Goal: Information Seeking & Learning: Learn about a topic

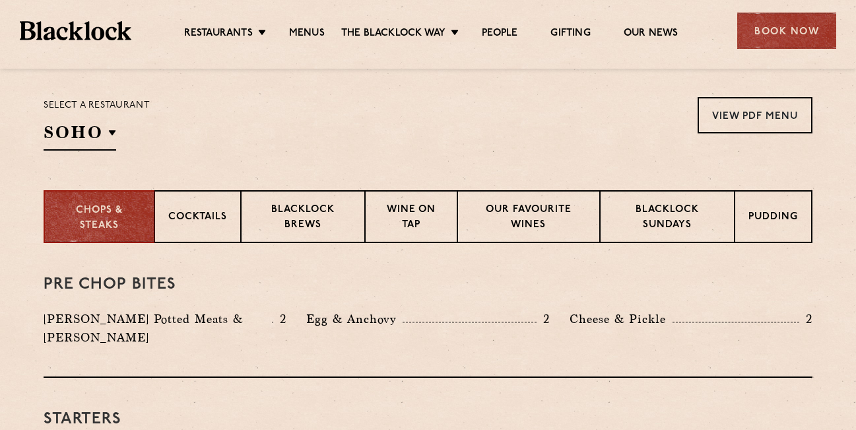
scroll to position [426, 0]
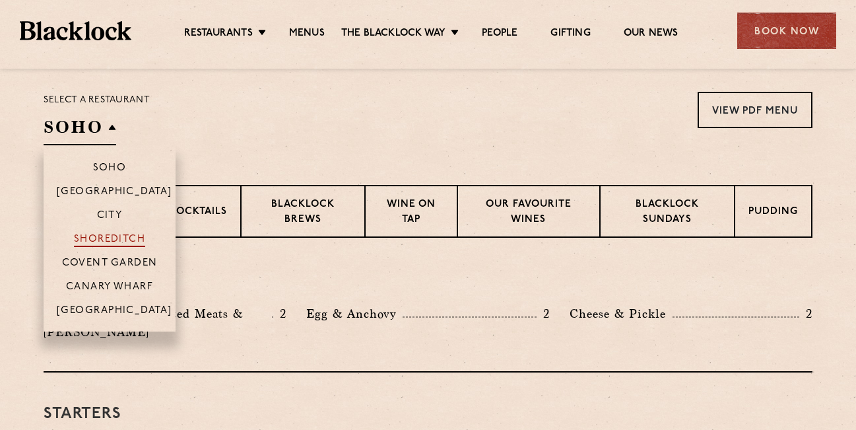
click at [125, 238] on p "Shoreditch" at bounding box center [110, 240] width 72 height 13
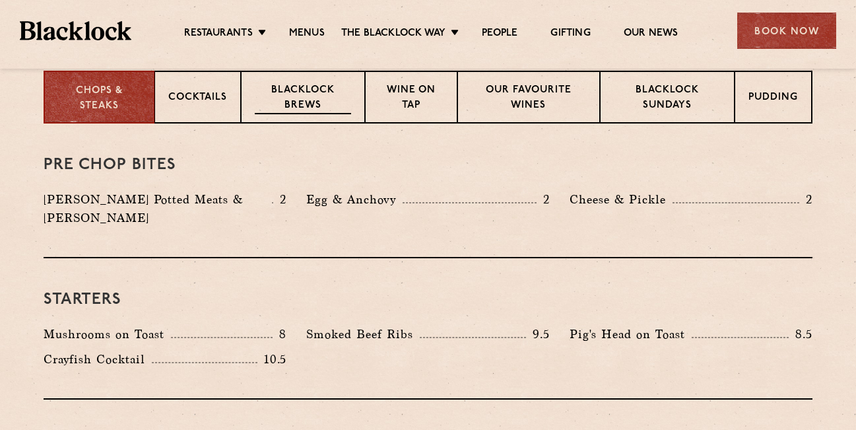
scroll to position [540, 0]
click at [206, 96] on p "Cocktails" at bounding box center [197, 98] width 59 height 16
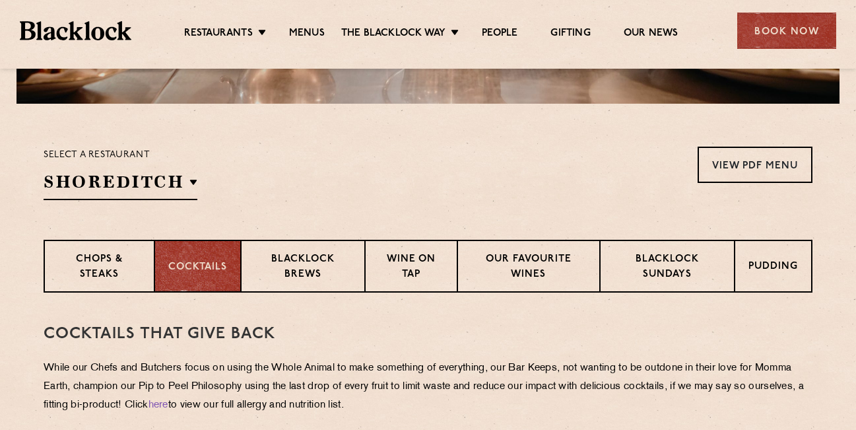
scroll to position [366, 0]
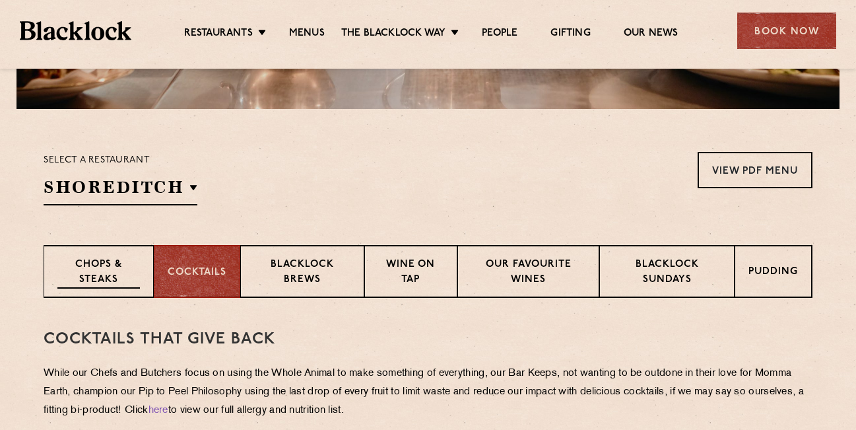
click at [114, 277] on p "Chops & Steaks" at bounding box center [98, 272] width 82 height 31
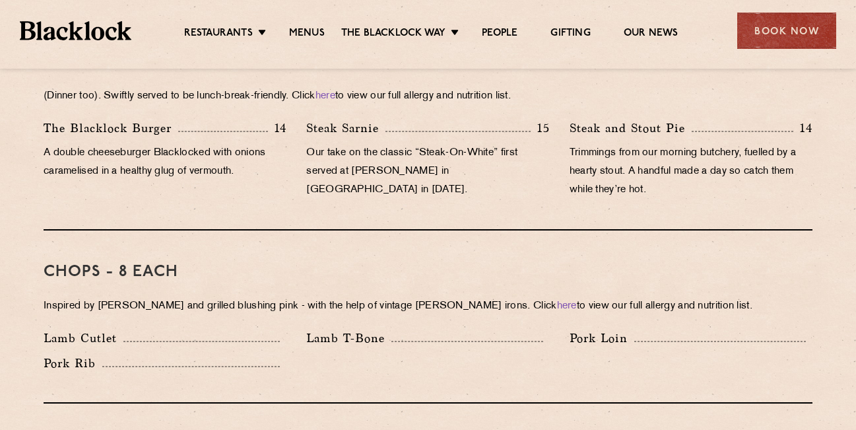
scroll to position [917, 0]
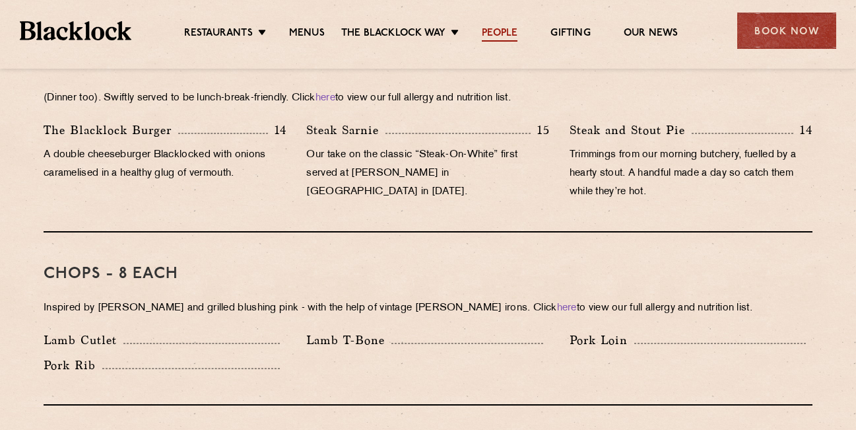
click at [502, 31] on link "People" at bounding box center [500, 34] width 36 height 15
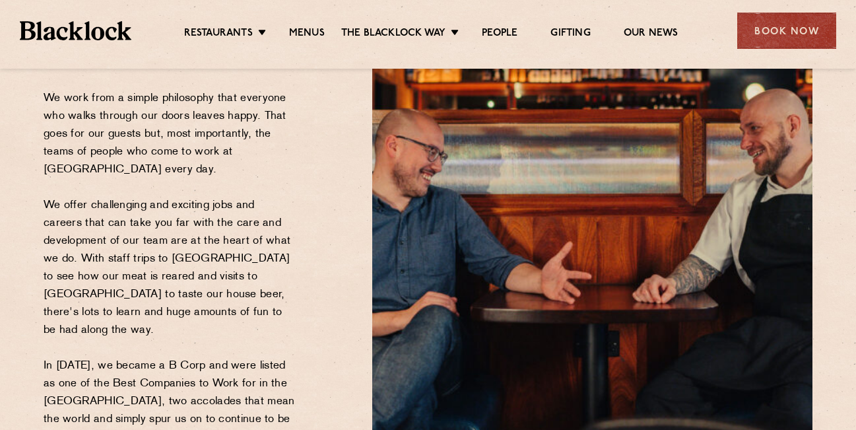
scroll to position [188, 0]
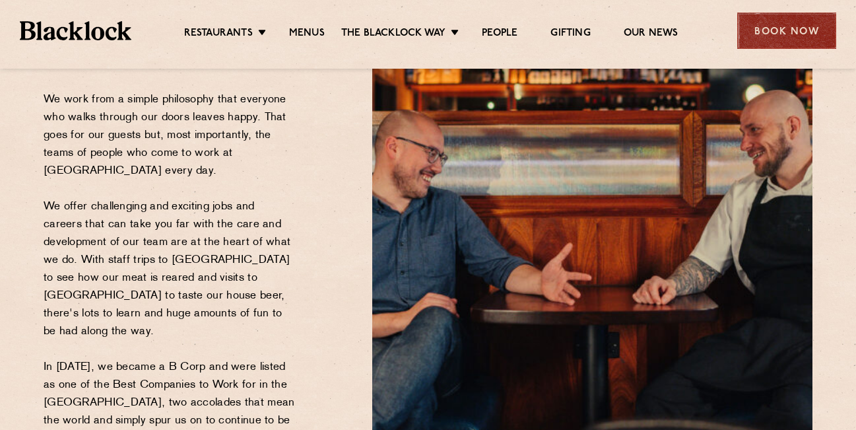
click at [784, 38] on div "Book Now" at bounding box center [786, 31] width 99 height 36
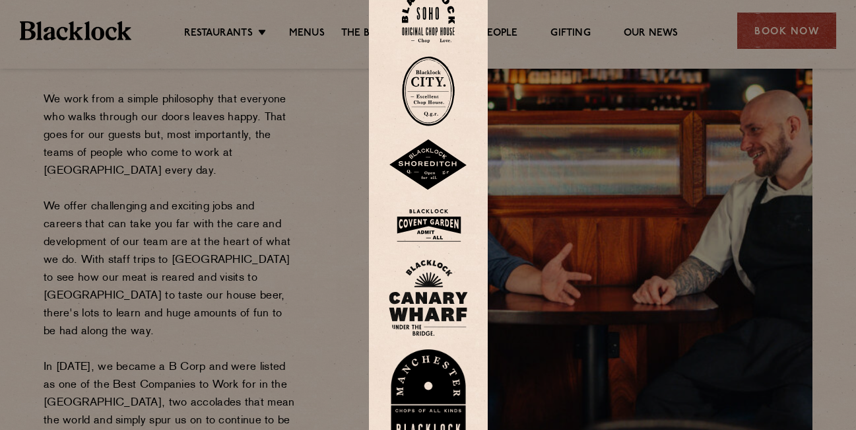
click at [449, 155] on img at bounding box center [428, 164] width 79 height 51
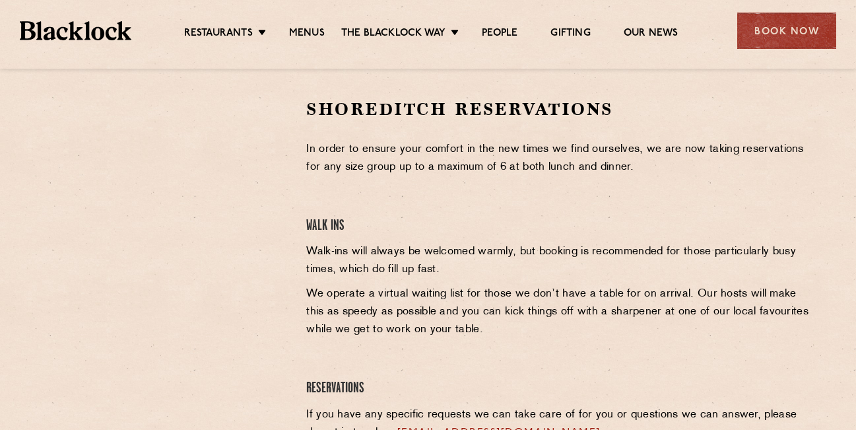
scroll to position [418, 0]
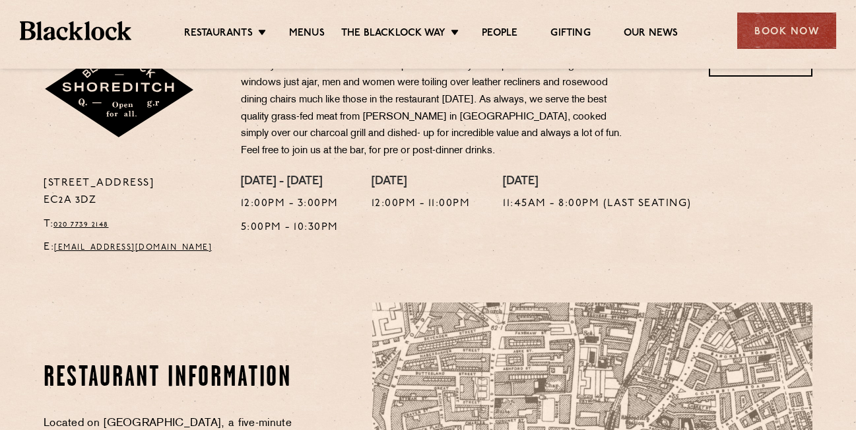
scroll to position [478, 0]
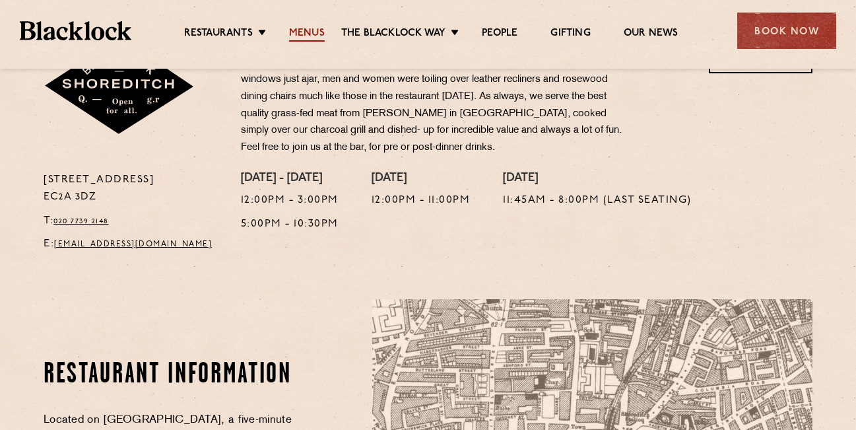
click at [304, 36] on link "Menus" at bounding box center [307, 34] width 36 height 15
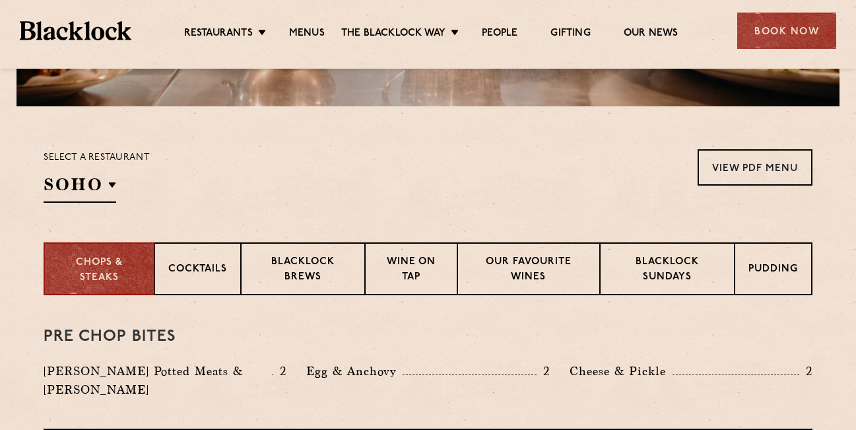
scroll to position [371, 0]
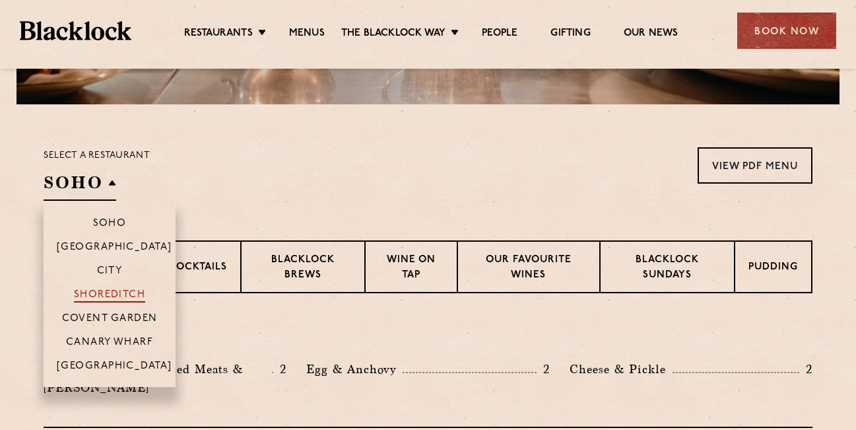
click at [141, 294] on p "Shoreditch" at bounding box center [110, 295] width 72 height 13
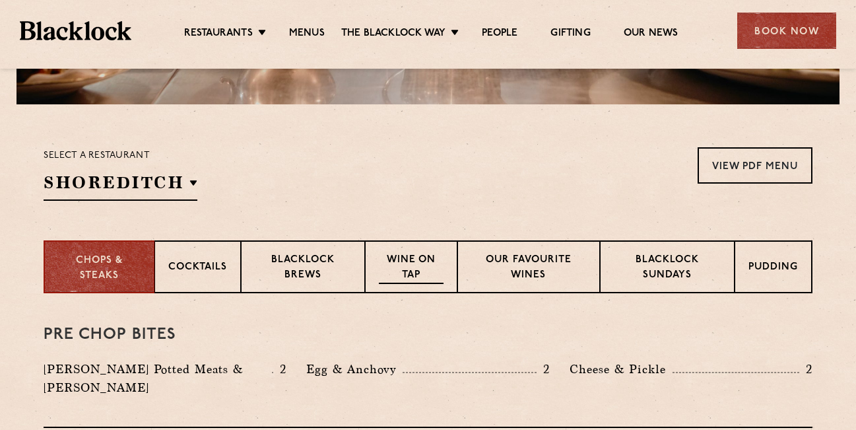
click at [403, 277] on p "Wine on Tap" at bounding box center [411, 268] width 65 height 31
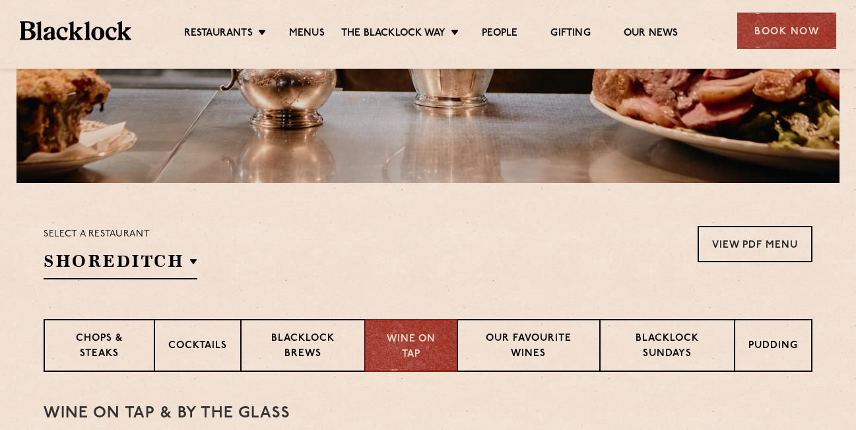
scroll to position [294, 0]
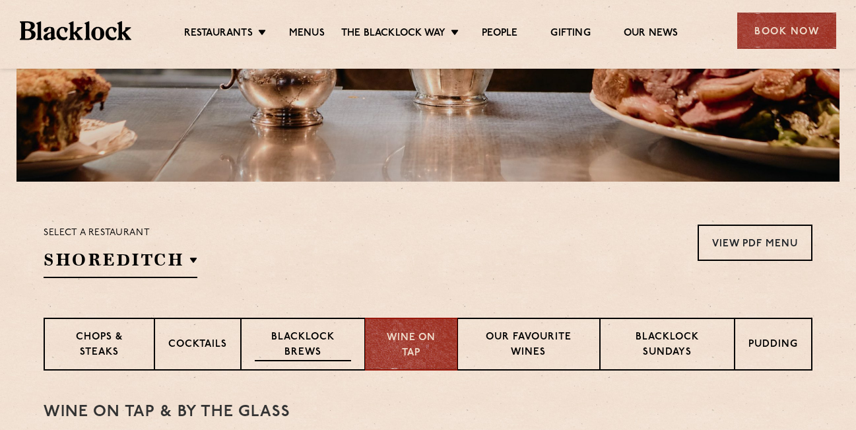
click at [311, 344] on p "Blacklock Brews" at bounding box center [303, 345] width 96 height 31
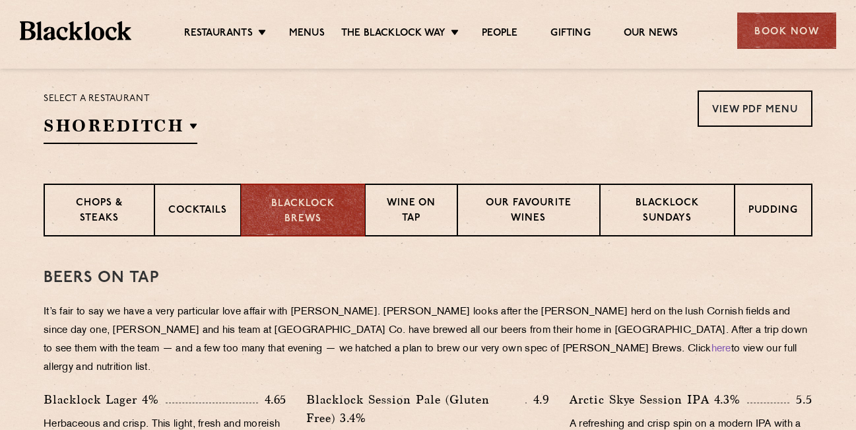
scroll to position [421, 0]
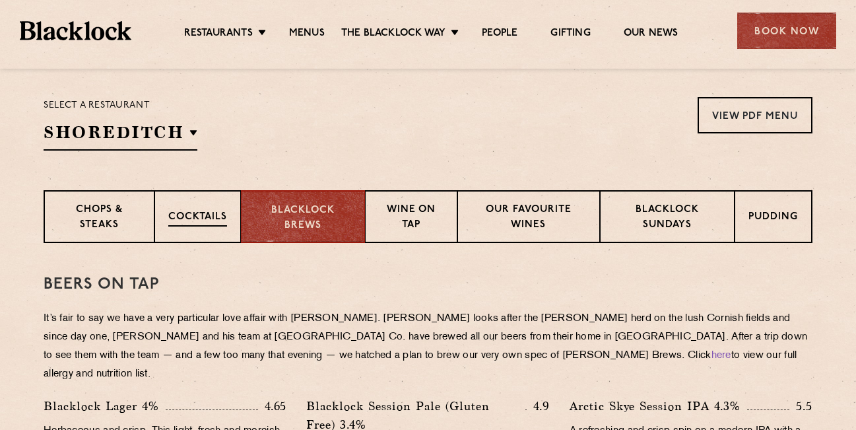
click at [201, 218] on p "Cocktails" at bounding box center [197, 218] width 59 height 16
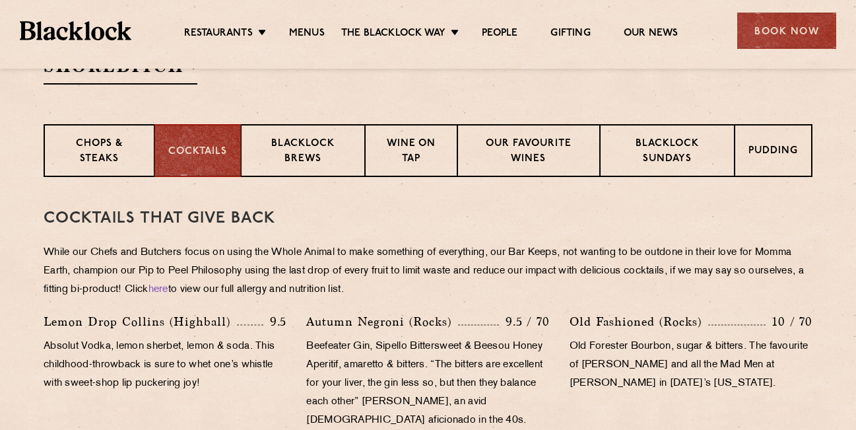
scroll to position [357, 0]
